Goal: Transaction & Acquisition: Purchase product/service

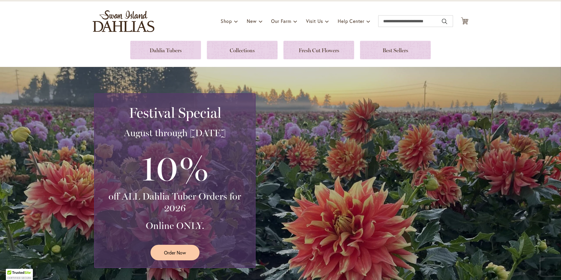
scroll to position [31, 0]
click at [178, 254] on span "Order Now" at bounding box center [175, 253] width 22 height 7
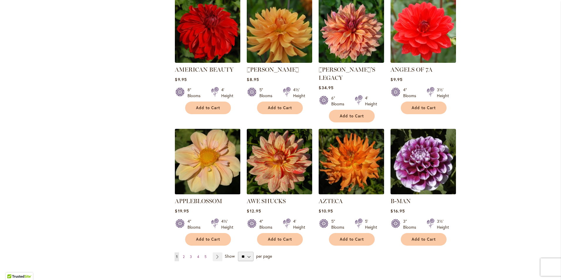
scroll to position [384, 0]
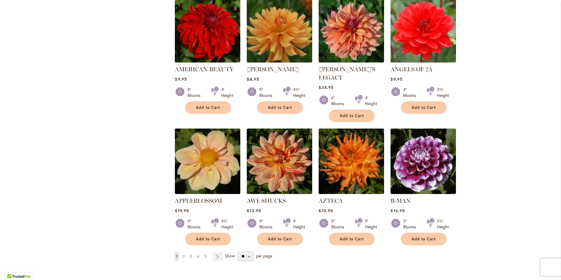
click at [183, 254] on span "2" at bounding box center [184, 256] width 2 height 4
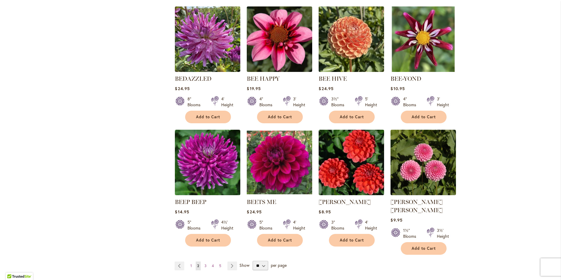
scroll to position [375, 0]
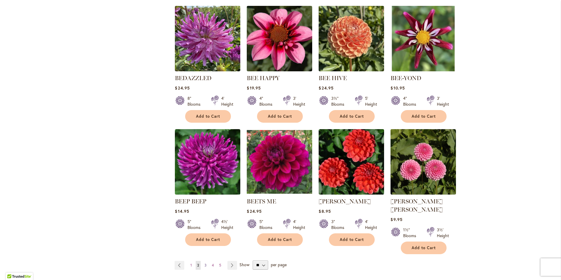
drag, startPoint x: 219, startPoint y: 205, endPoint x: 203, endPoint y: 255, distance: 52.5
click at [205, 263] on span "3" at bounding box center [206, 265] width 2 height 4
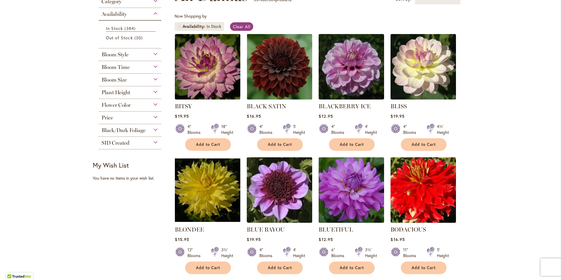
scroll to position [100, 0]
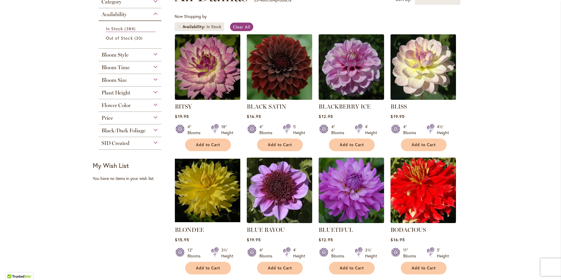
click at [290, 69] on img at bounding box center [279, 67] width 69 height 69
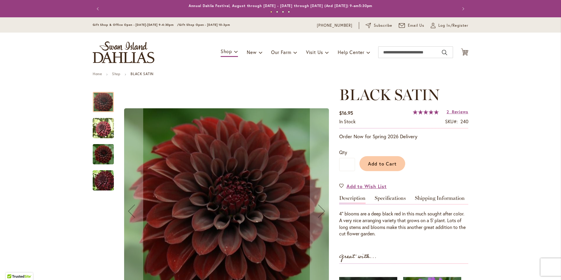
click at [96, 132] on img "BLACK SATIN" at bounding box center [103, 128] width 21 height 21
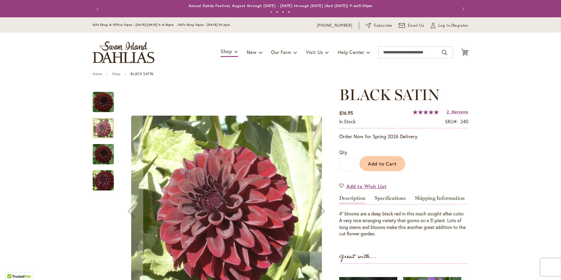
click at [94, 151] on img "BLACK SATIN" at bounding box center [103, 153] width 21 height 23
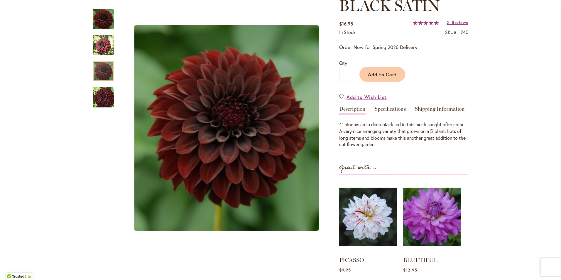
scroll to position [90, 0]
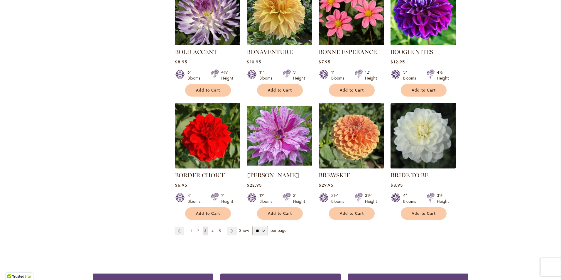
scroll to position [401, 0]
click at [229, 230] on link "Page Next" at bounding box center [232, 231] width 10 height 9
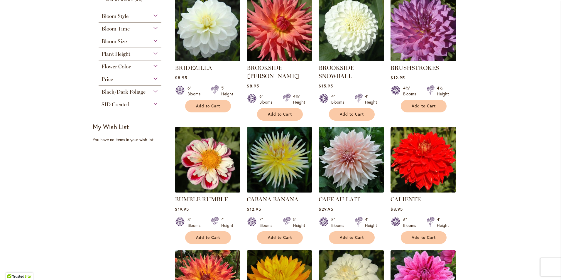
scroll to position [139, 0]
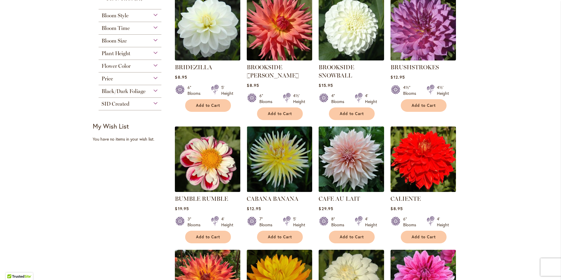
click at [214, 166] on img at bounding box center [208, 159] width 69 height 69
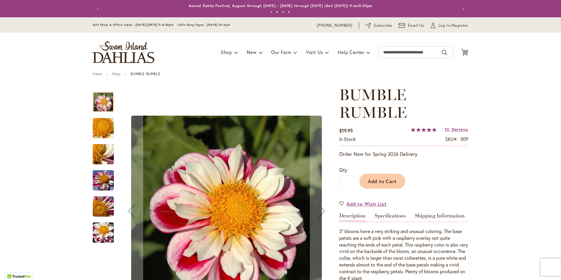
scroll to position [47, 0]
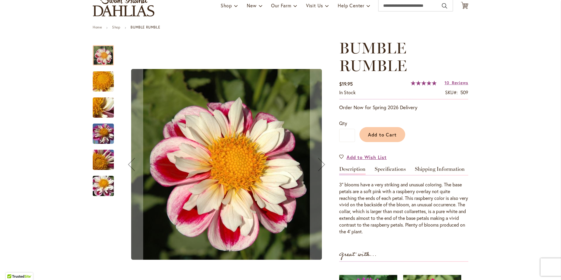
click at [107, 180] on img "BUMBLE RUMBLE" at bounding box center [103, 186] width 42 height 32
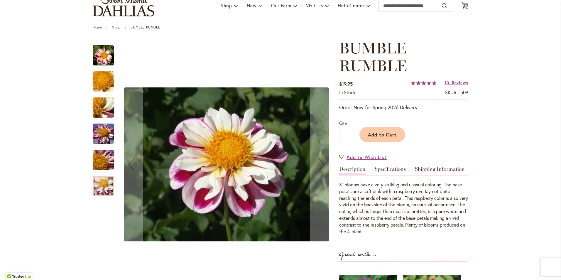
click at [94, 87] on img "BUMBLE RUMBLE" at bounding box center [103, 82] width 42 height 32
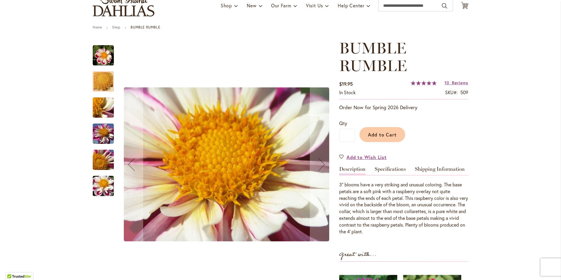
click at [94, 106] on img "BUMBLE RUMBLE" at bounding box center [103, 108] width 42 height 32
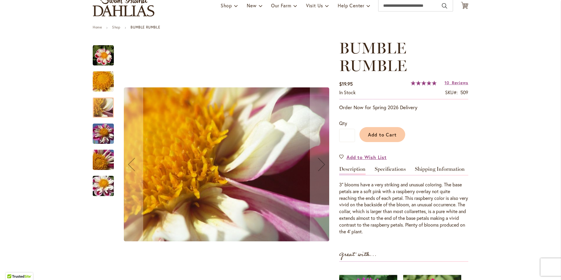
click at [96, 134] on img "BUMBLE RUMBLE" at bounding box center [103, 134] width 42 height 32
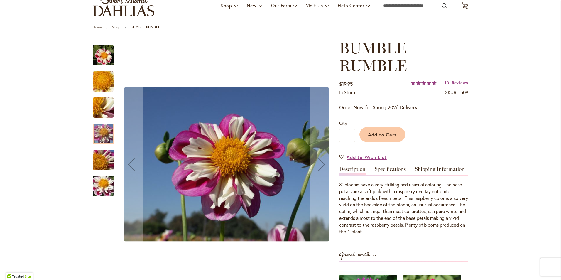
click at [99, 155] on img "BUMBLE RUMBLE" at bounding box center [103, 160] width 42 height 32
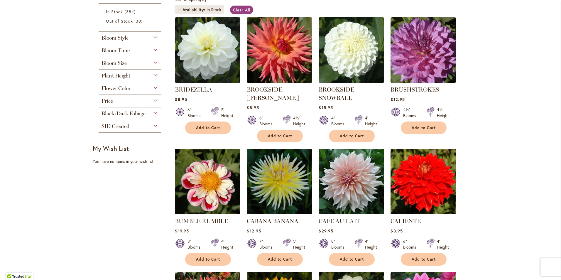
scroll to position [117, 0]
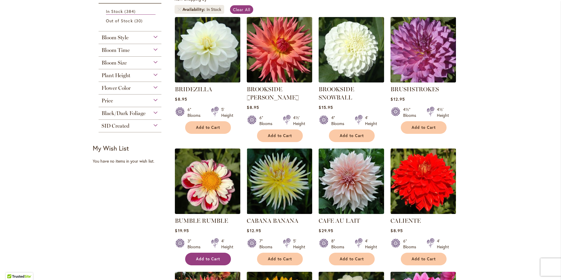
click at [212, 260] on span "Add to Cart" at bounding box center [208, 259] width 24 height 5
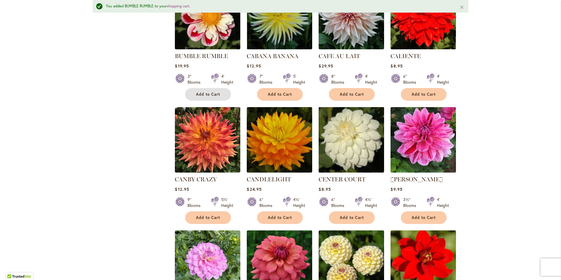
scroll to position [397, 0]
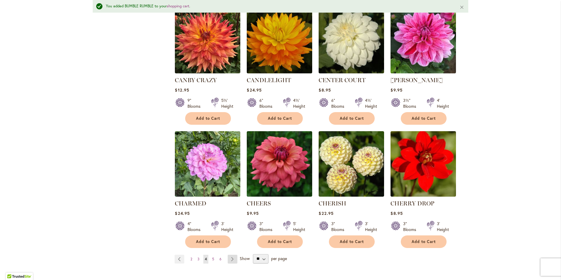
click at [230, 257] on link "Page Next" at bounding box center [233, 259] width 10 height 9
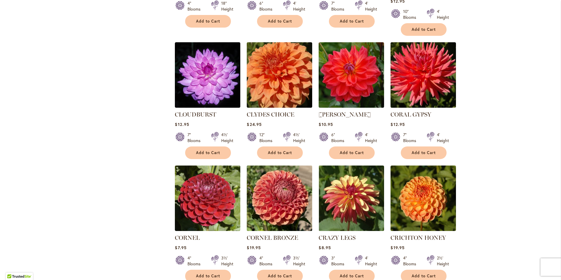
scroll to position [356, 0]
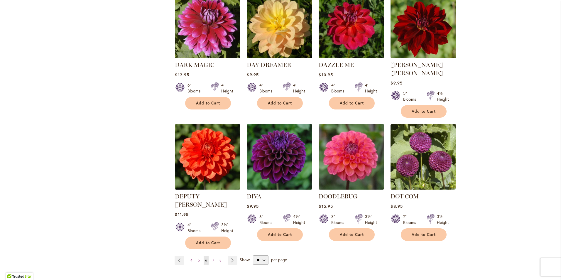
scroll to position [396, 0]
click at [228, 256] on link "Page Next" at bounding box center [233, 260] width 10 height 9
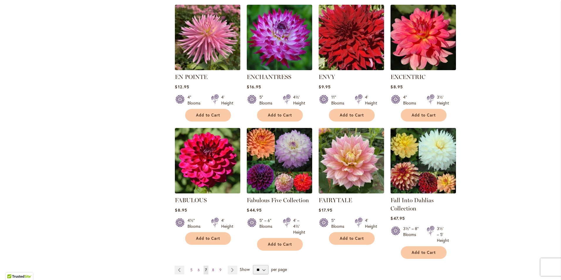
scroll to position [400, 0]
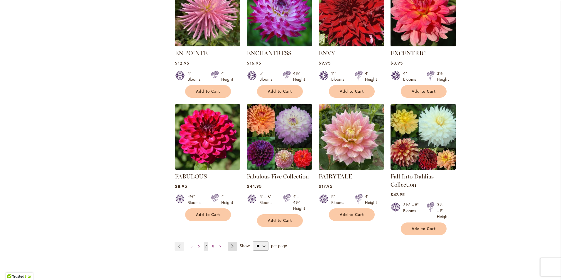
click at [233, 247] on link "Page Next" at bounding box center [233, 246] width 10 height 9
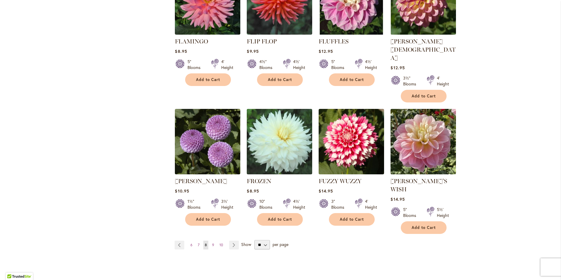
scroll to position [420, 0]
click at [233, 240] on link "Page Next" at bounding box center [234, 244] width 10 height 9
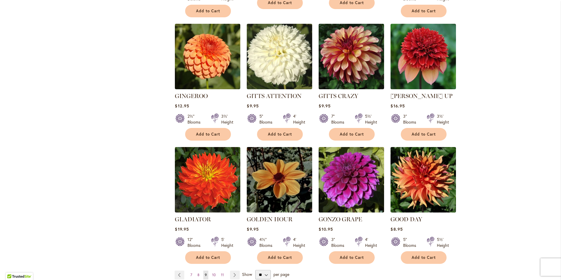
scroll to position [423, 0]
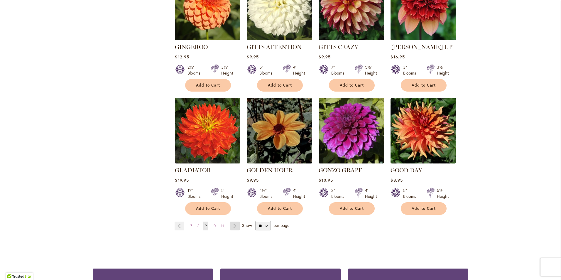
click at [232, 222] on link "Page Next" at bounding box center [235, 226] width 10 height 9
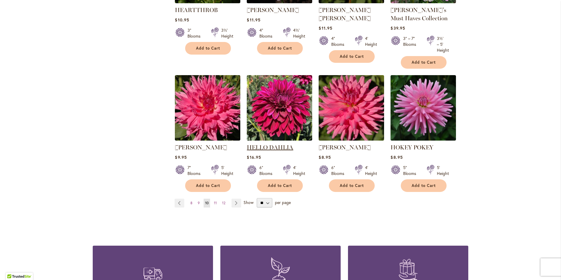
scroll to position [452, 0]
click at [235, 203] on link "Page Next" at bounding box center [237, 202] width 10 height 9
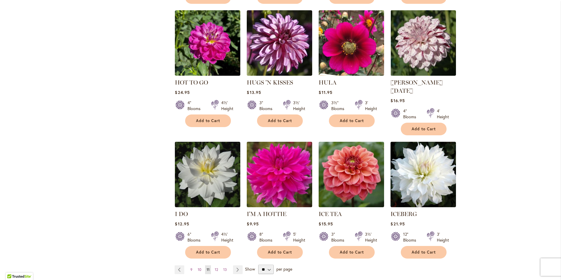
scroll to position [385, 0]
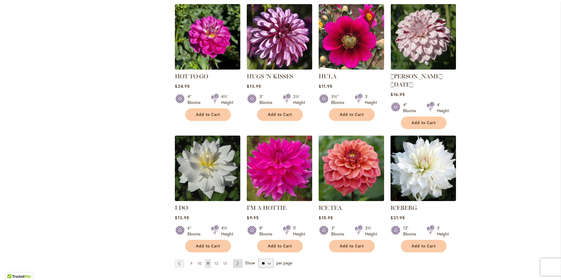
click at [236, 259] on link "Page Next" at bounding box center [238, 263] width 10 height 9
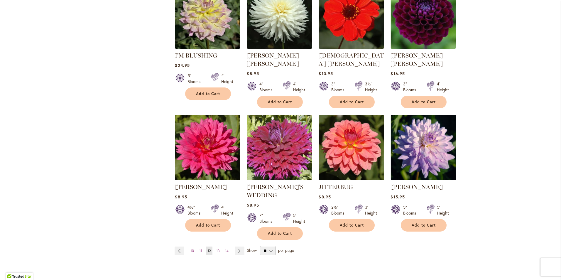
scroll to position [404, 0]
click at [239, 246] on link "Page Next" at bounding box center [240, 250] width 10 height 9
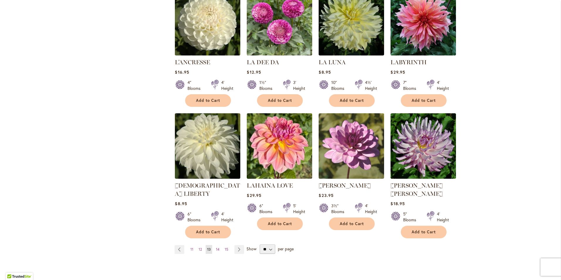
scroll to position [392, 0]
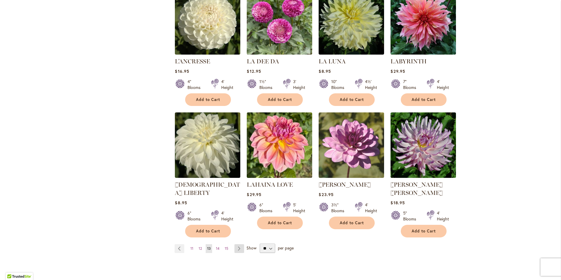
click at [236, 244] on link "Page Next" at bounding box center [240, 248] width 10 height 9
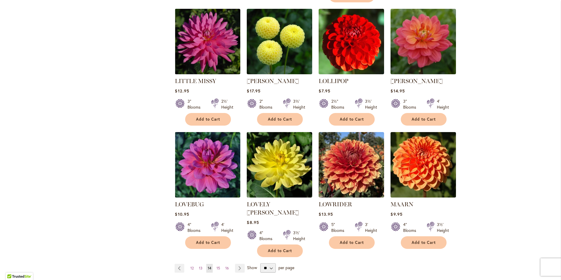
scroll to position [381, 0]
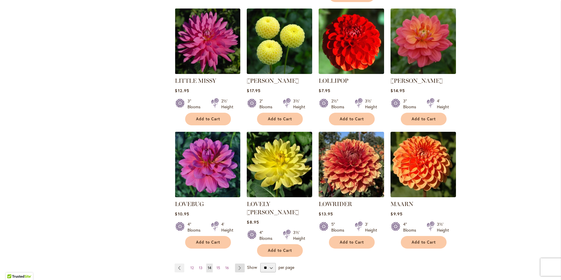
click at [239, 264] on link "Page Next" at bounding box center [240, 268] width 10 height 9
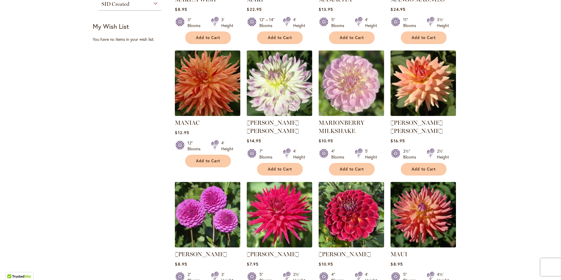
scroll to position [405, 0]
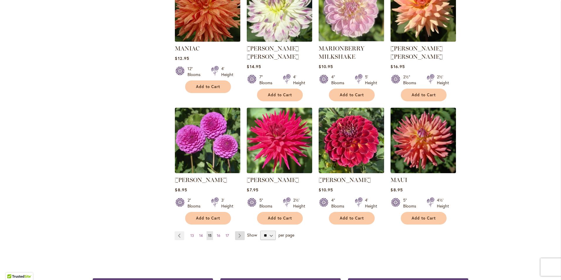
click at [235, 233] on link "Page Next" at bounding box center [240, 235] width 10 height 9
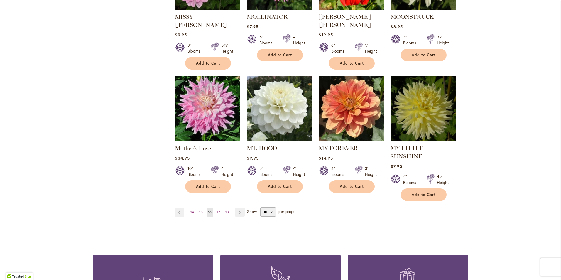
scroll to position [445, 0]
click at [240, 208] on link "Page Next" at bounding box center [240, 212] width 10 height 9
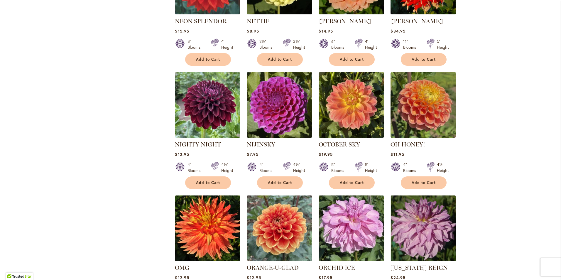
scroll to position [379, 0]
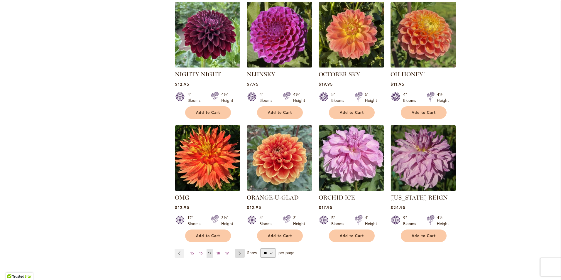
click at [236, 253] on link "Page Next" at bounding box center [240, 253] width 10 height 9
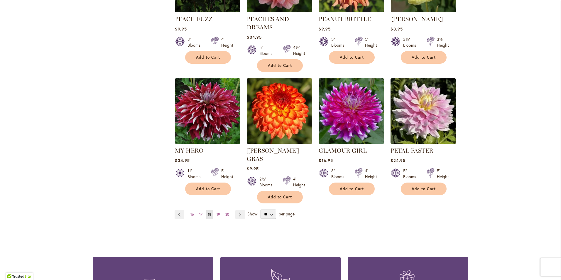
scroll to position [442, 0]
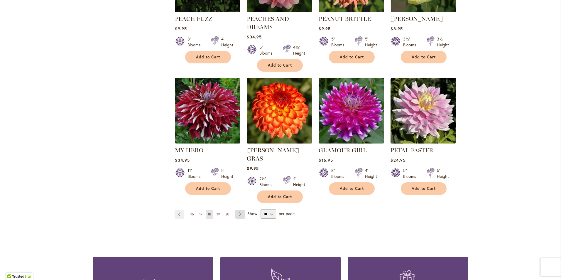
click at [239, 210] on link "Page Next" at bounding box center [240, 214] width 10 height 9
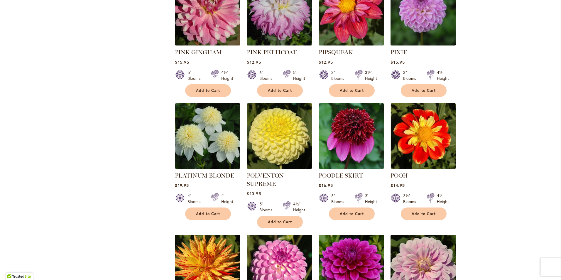
scroll to position [286, 0]
click at [223, 143] on img at bounding box center [208, 135] width 69 height 69
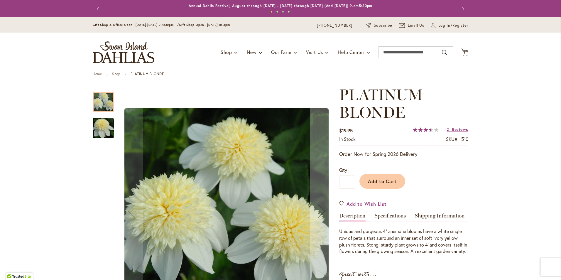
click at [105, 124] on img "PLATINUM BLONDE" at bounding box center [103, 128] width 42 height 28
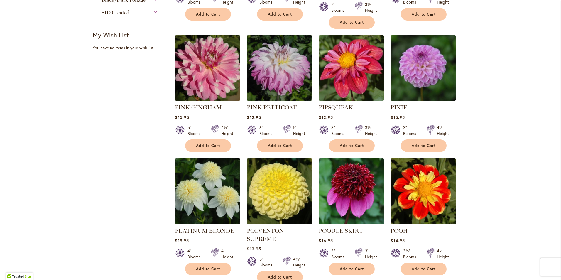
scroll to position [231, 0]
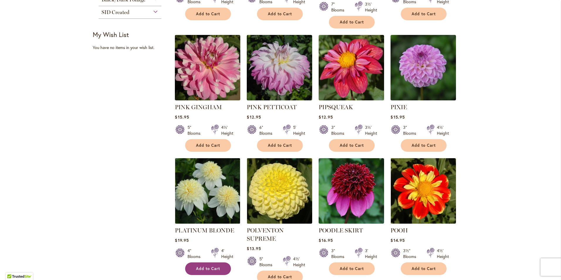
click at [215, 266] on span "Add to Cart" at bounding box center [208, 268] width 24 height 5
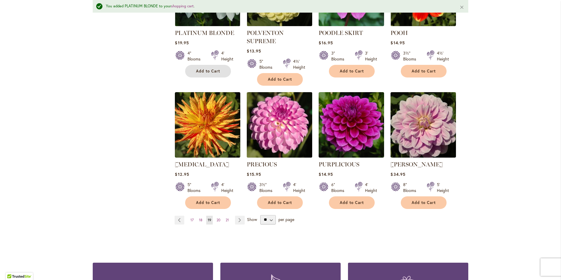
scroll to position [444, 0]
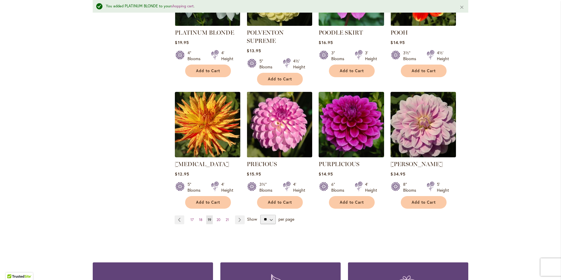
click at [250, 216] on span "Show" at bounding box center [252, 219] width 10 height 6
click at [260, 215] on select "** ** ** **" at bounding box center [268, 219] width 16 height 9
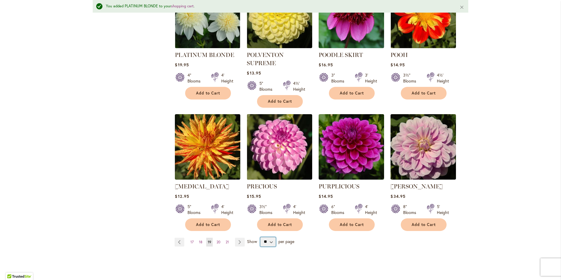
scroll to position [422, 0]
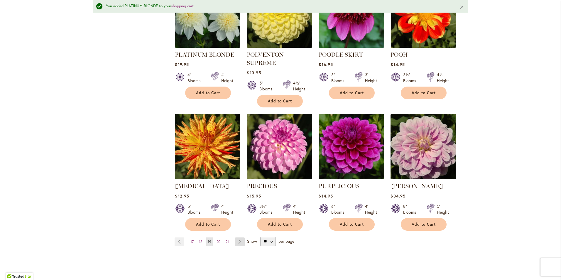
click at [237, 238] on link "Page Next" at bounding box center [240, 242] width 10 height 9
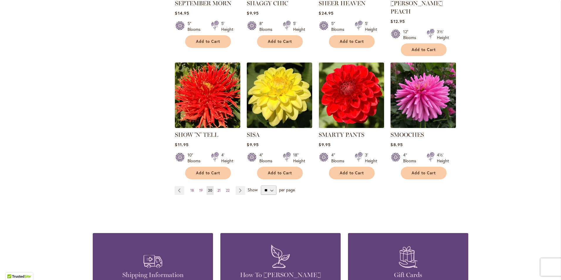
scroll to position [450, 0]
click at [236, 186] on link "Page Next" at bounding box center [241, 190] width 10 height 9
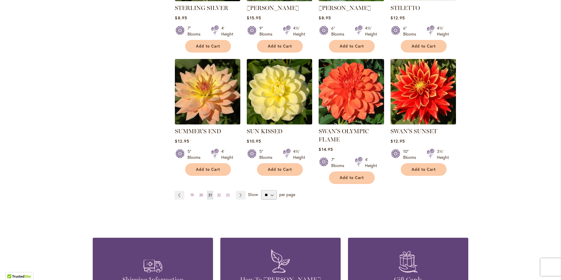
scroll to position [445, 0]
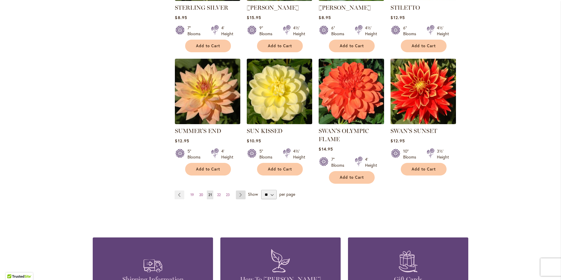
click at [239, 193] on link "Page Next" at bounding box center [241, 195] width 10 height 9
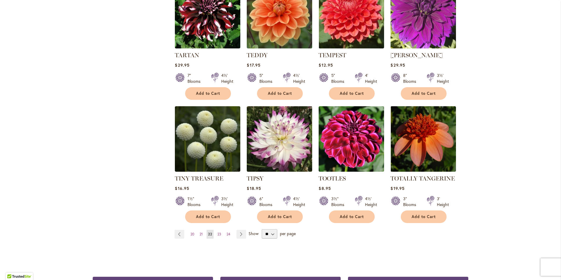
scroll to position [398, 0]
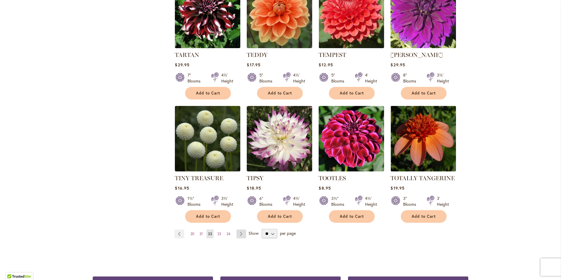
click at [238, 233] on link "Page Next" at bounding box center [242, 234] width 10 height 9
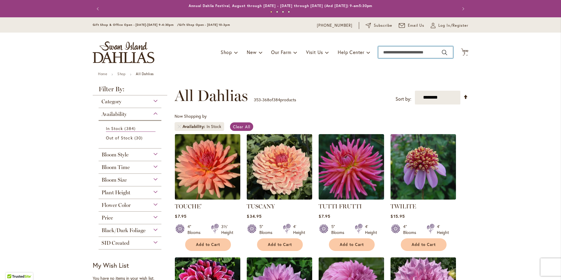
click at [395, 52] on input "Search" at bounding box center [415, 52] width 75 height 12
type input "*"
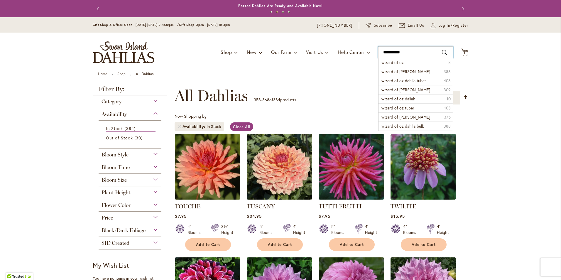
type input "**********"
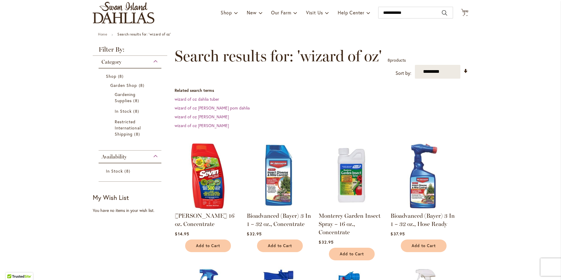
scroll to position [40, 0]
click at [207, 100] on link "wizard of oz dahlia tuber" at bounding box center [197, 99] width 45 height 6
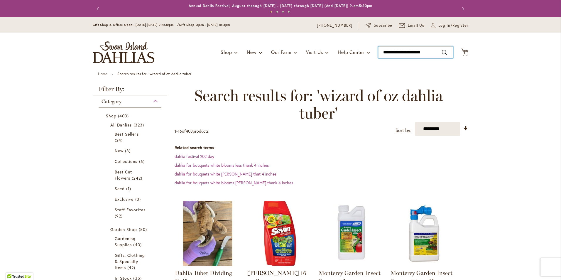
type input "**********"
drag, startPoint x: 434, startPoint y: 51, endPoint x: 342, endPoint y: 43, distance: 92.2
click at [342, 43] on div "Toggle Nav Shop Dahlia Tubers Collections Fresh Cut Dahlias Gardening Supplies …" at bounding box center [281, 52] width 388 height 39
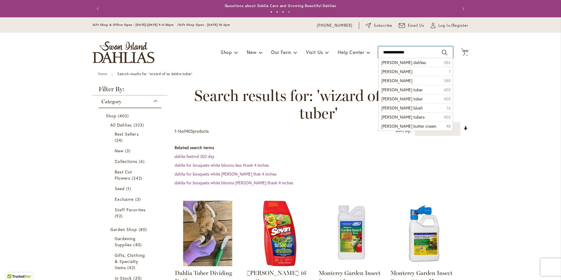
type input "**********"
